Goal: Information Seeking & Learning: Find specific fact

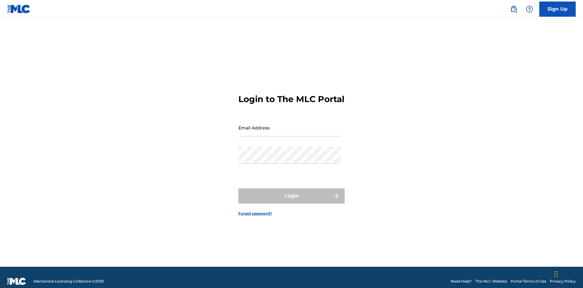
scroll to position [8, 0]
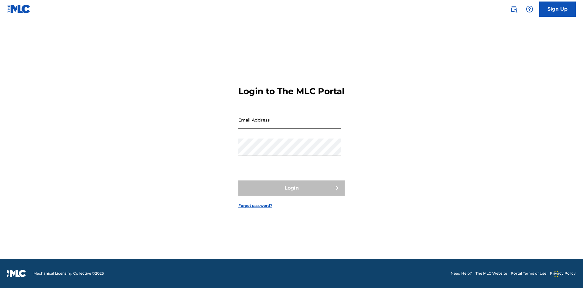
click at [290, 125] on input "Email Address" at bounding box center [289, 119] width 103 height 17
type input "[EMAIL_ADDRESS][DOMAIN_NAME]"
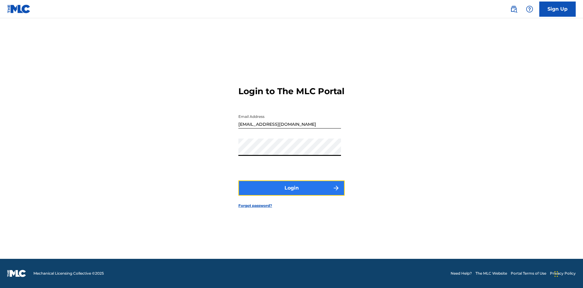
click at [291, 193] on button "Login" at bounding box center [291, 187] width 106 height 15
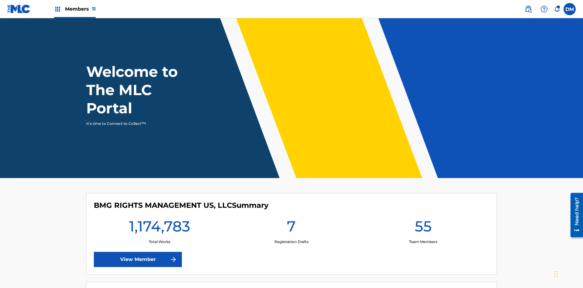
click at [75, 9] on span "Members 11" at bounding box center [80, 8] width 31 height 7
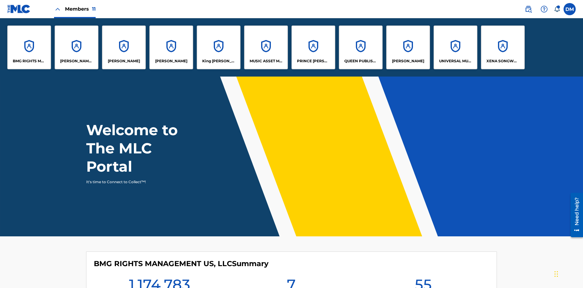
scroll to position [22, 0]
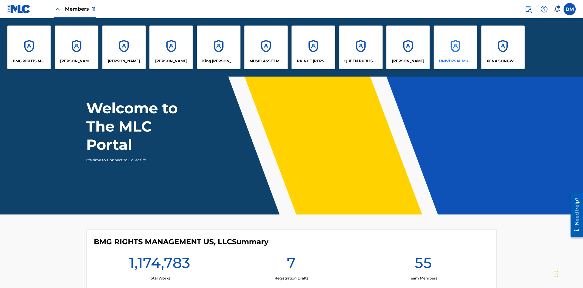
click at [455, 61] on p "UNIVERSAL MUSIC PUB GROUP" at bounding box center [455, 60] width 33 height 5
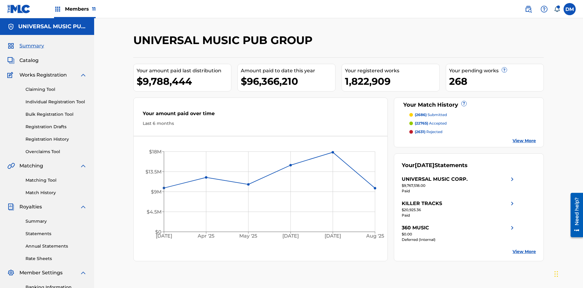
scroll to position [20, 0]
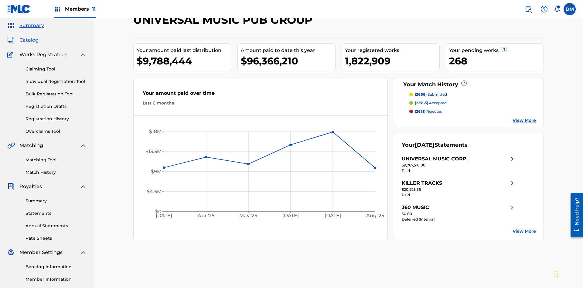
click at [29, 40] on span "Catalog" at bounding box center [28, 39] width 19 height 7
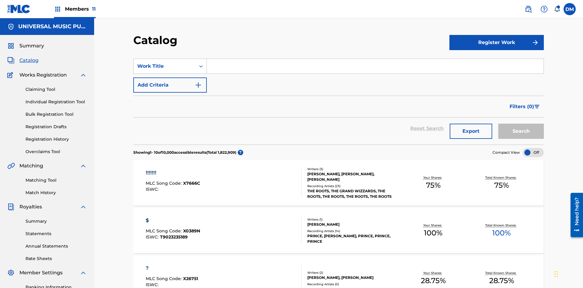
scroll to position [24, 0]
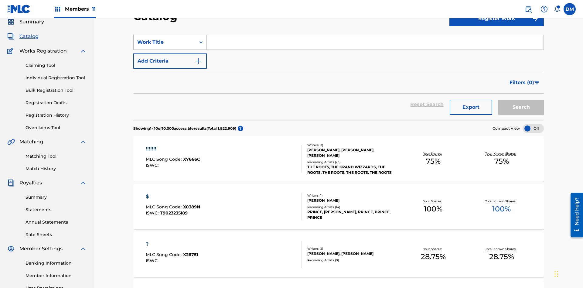
click at [165, 42] on div "Work Title" at bounding box center [164, 42] width 55 height 7
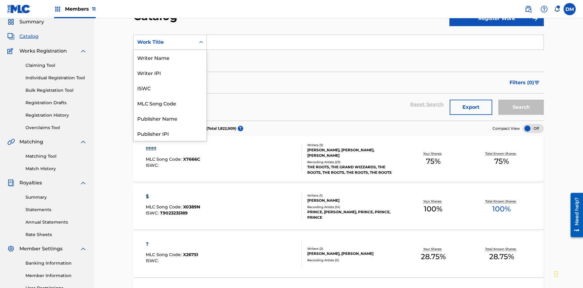
scroll to position [91, 0]
click at [170, 19] on div "MLC Song Code" at bounding box center [170, 11] width 73 height 15
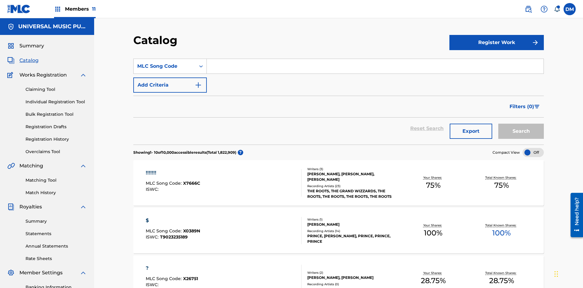
scroll to position [22, 0]
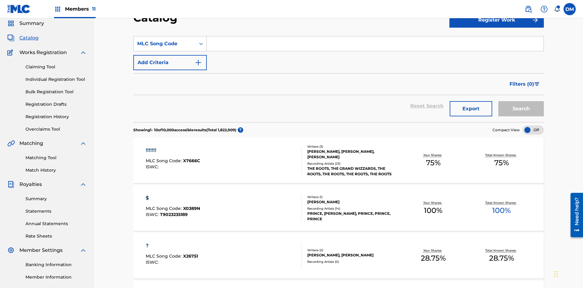
click at [375, 44] on input "Search Form" at bounding box center [375, 43] width 337 height 15
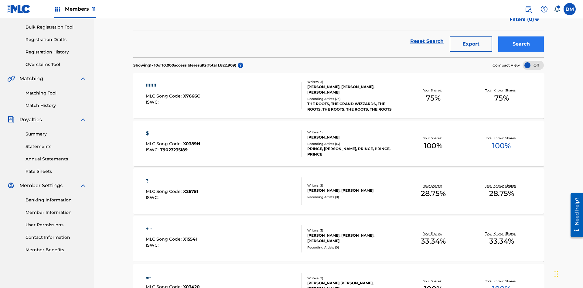
type input "N2995H"
click at [521, 44] on button "Search" at bounding box center [521, 43] width 46 height 15
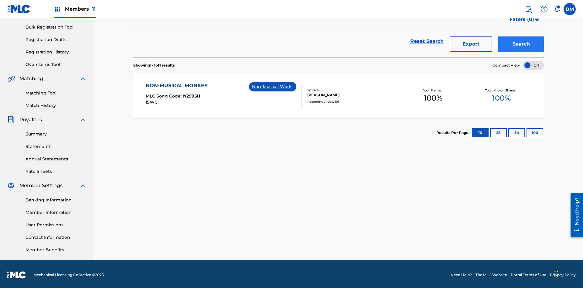
scroll to position [89, 0]
